Goal: Transaction & Acquisition: Purchase product/service

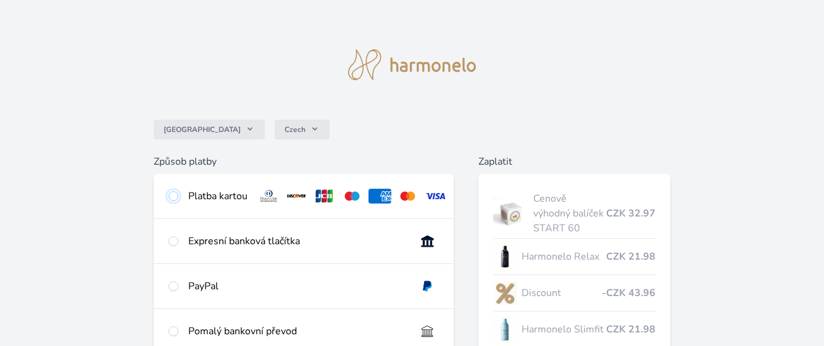
click at [171, 194] on input "radio" at bounding box center [173, 196] width 10 height 10
radio input "true"
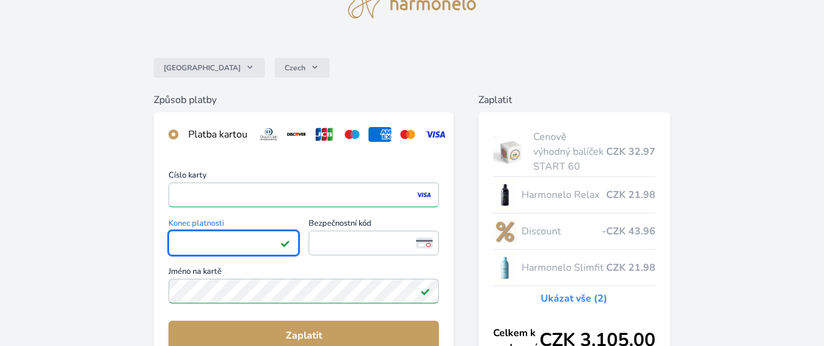
scroll to position [123, 0]
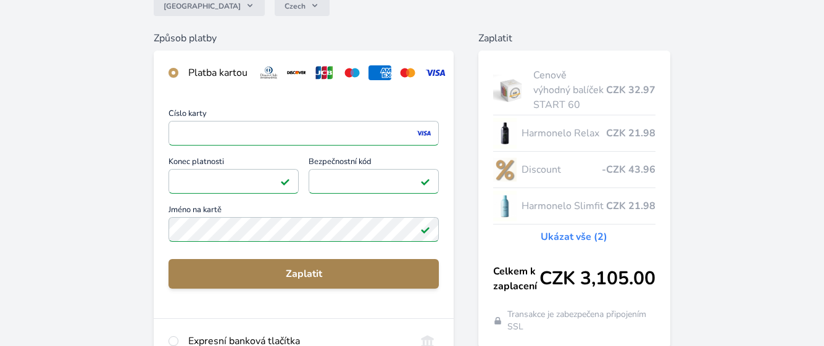
click at [335, 281] on span "Zaplatit" at bounding box center [303, 274] width 250 height 15
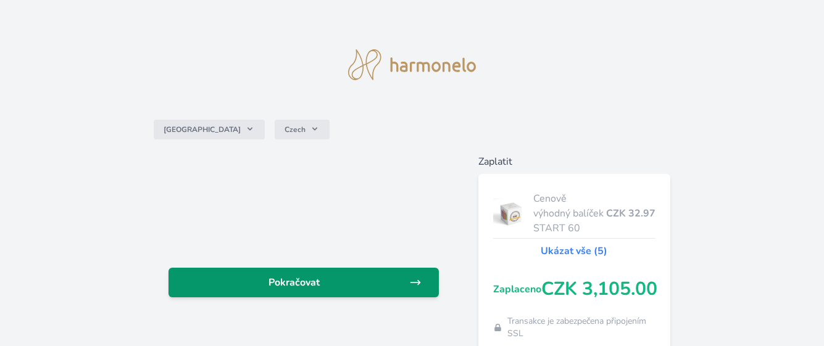
click at [361, 273] on link "Pokračovat" at bounding box center [303, 283] width 270 height 30
